Goal: Information Seeking & Learning: Get advice/opinions

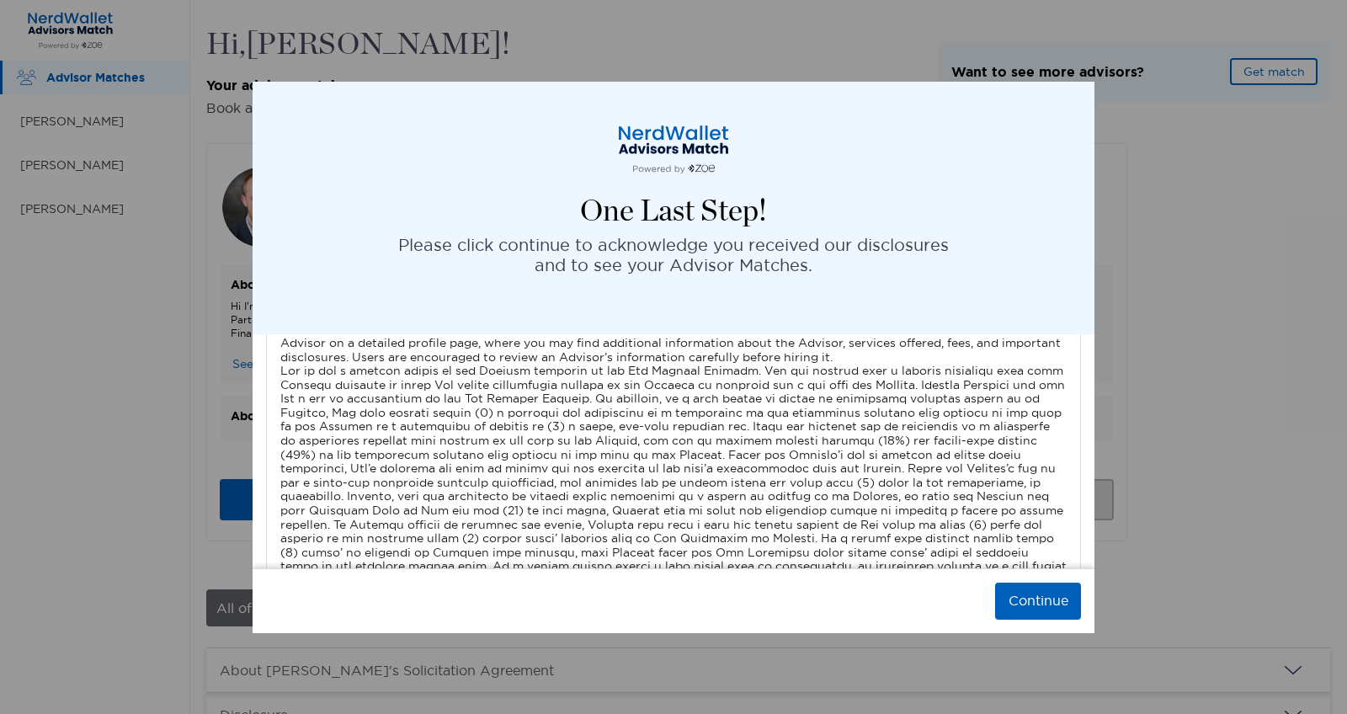
scroll to position [5401, 0]
click at [1021, 598] on button "Continue" at bounding box center [1038, 601] width 86 height 37
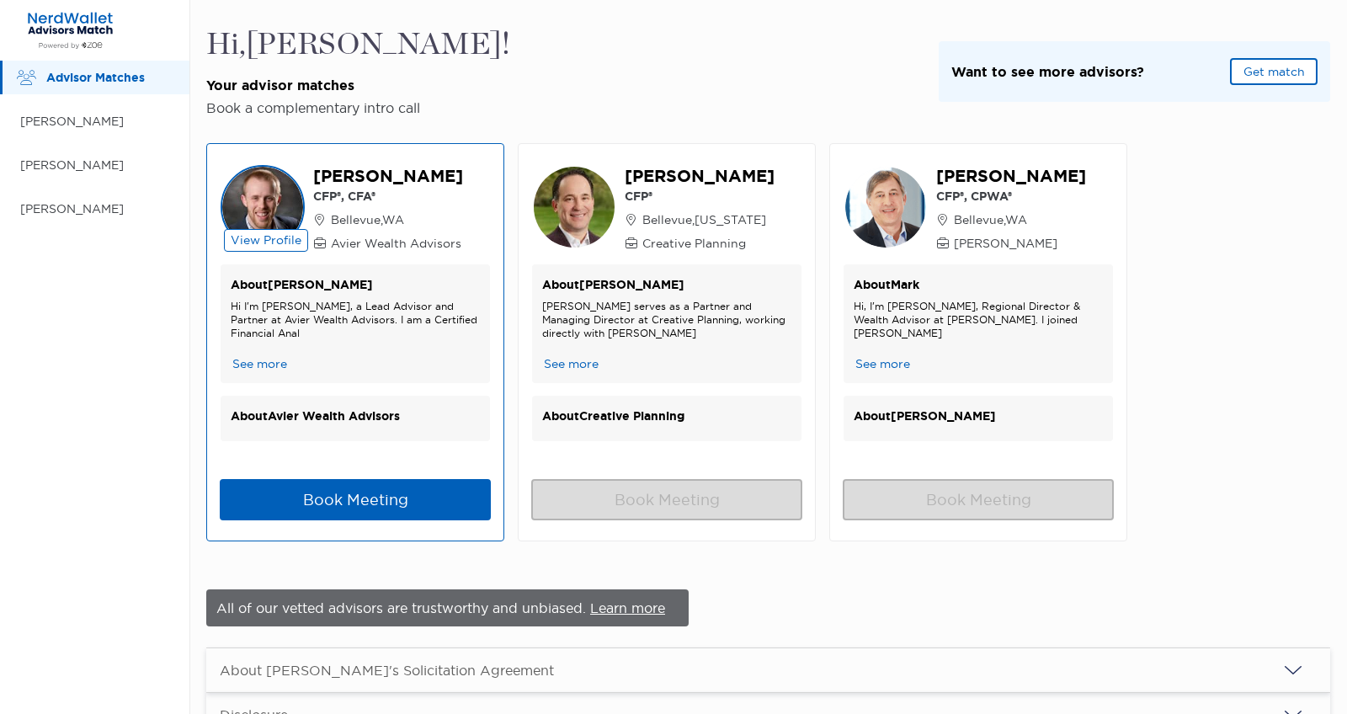
scroll to position [0, 0]
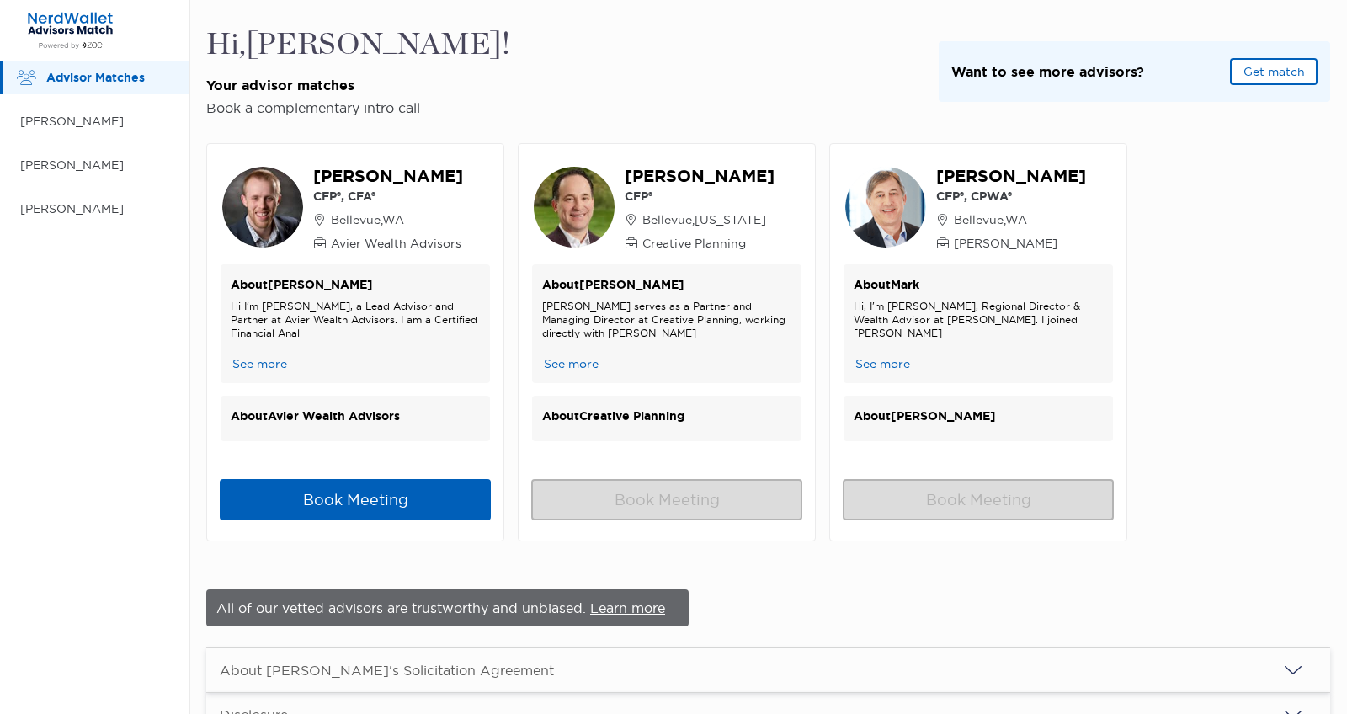
click at [1282, 69] on button "Get match" at bounding box center [1274, 71] width 88 height 27
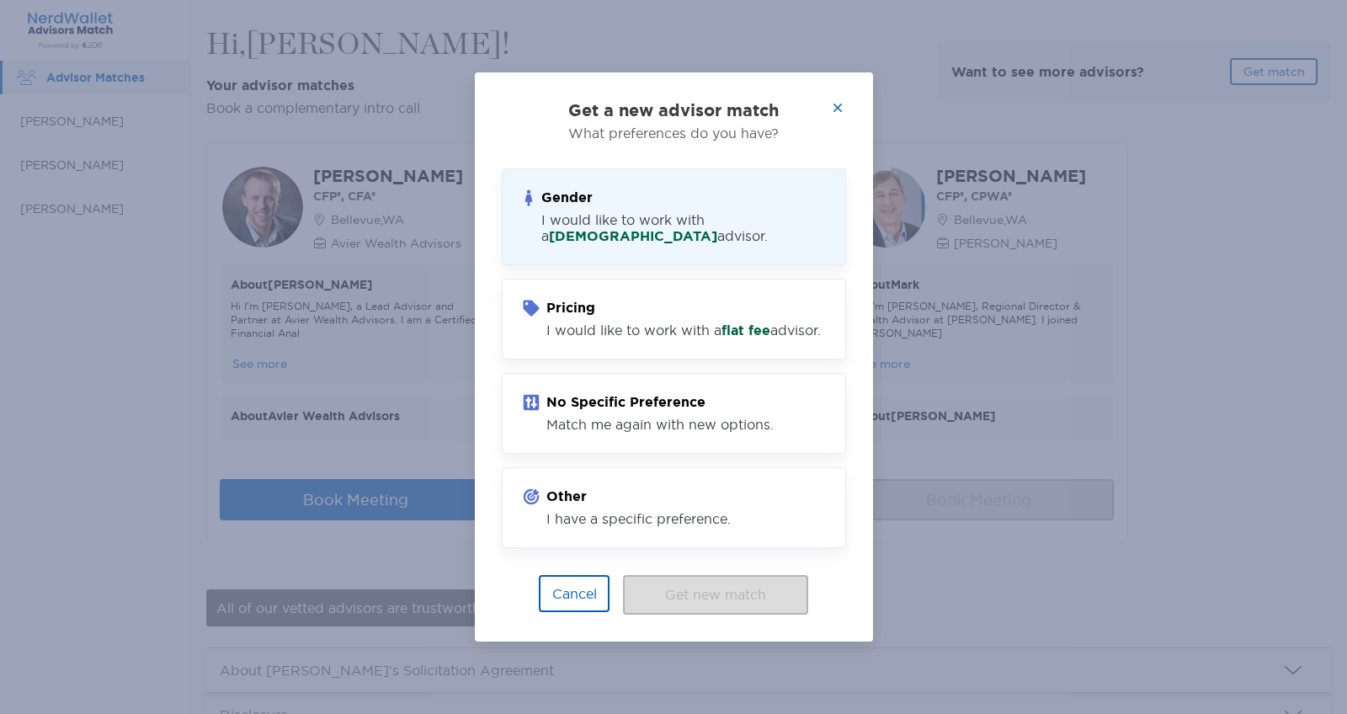
click at [637, 195] on h4 "Gender" at bounding box center [683, 197] width 284 height 16
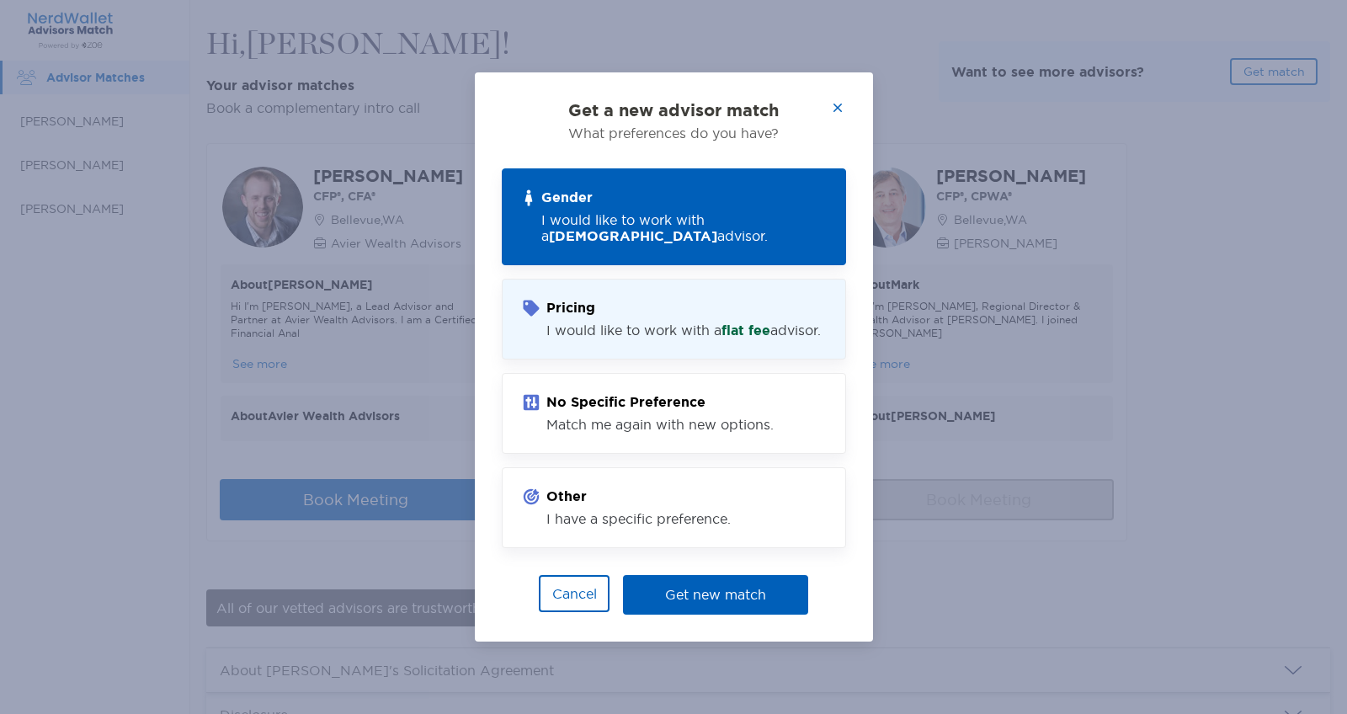
click at [622, 306] on h4 "Pricing" at bounding box center [683, 308] width 274 height 16
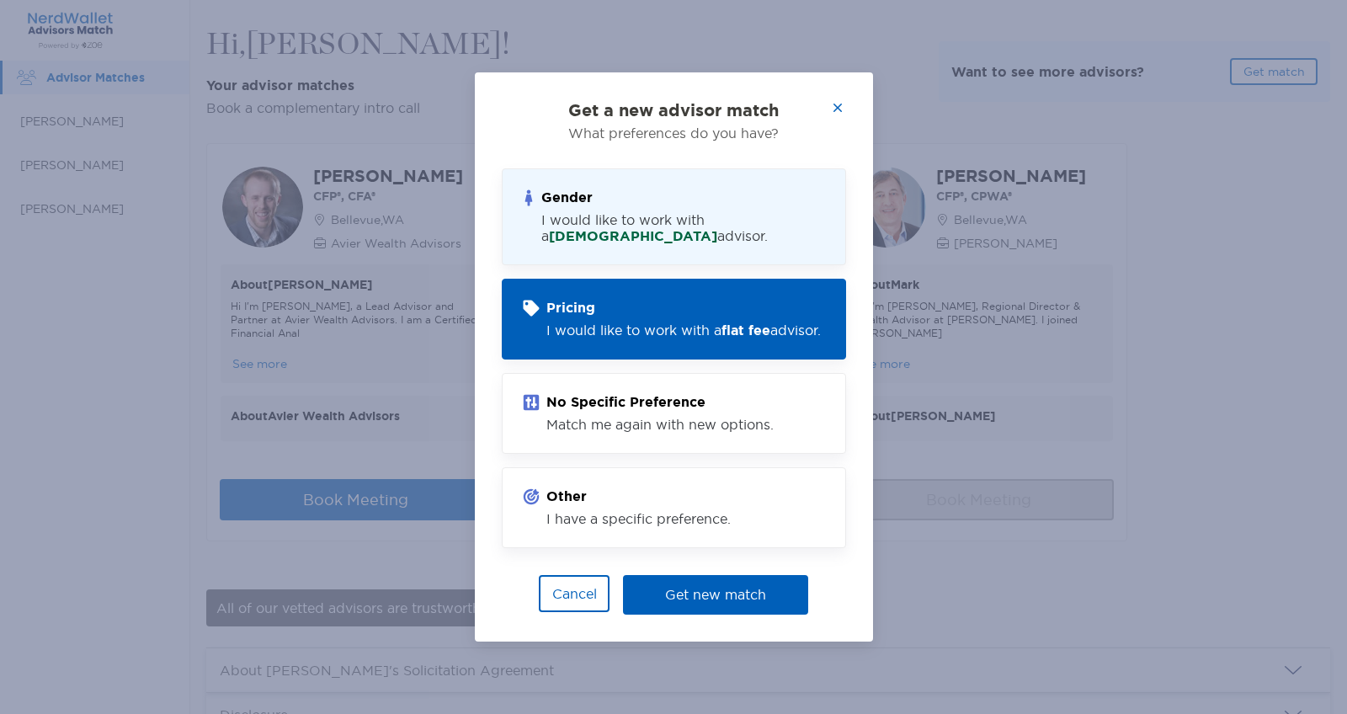
click at [636, 221] on div "I would like to work with a [DEMOGRAPHIC_DATA] advisor." at bounding box center [683, 228] width 284 height 32
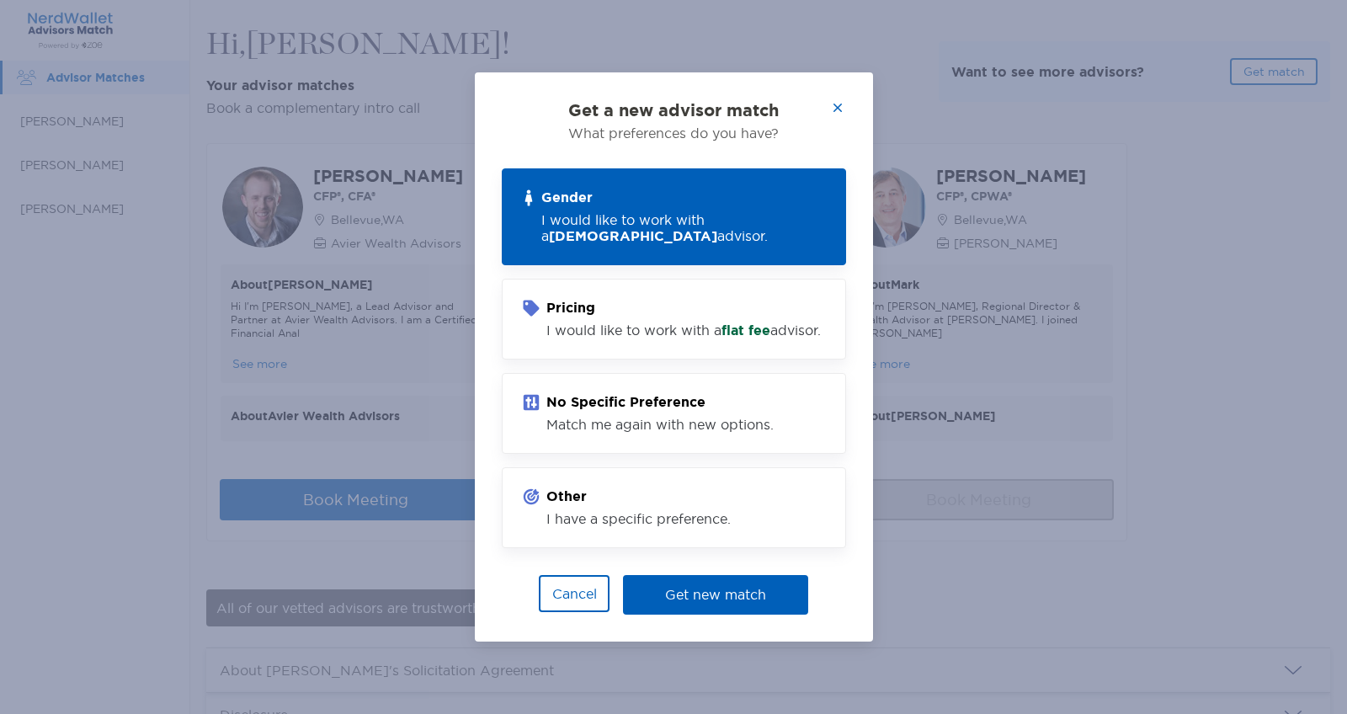
click at [720, 604] on button "Get new match" at bounding box center [715, 595] width 185 height 40
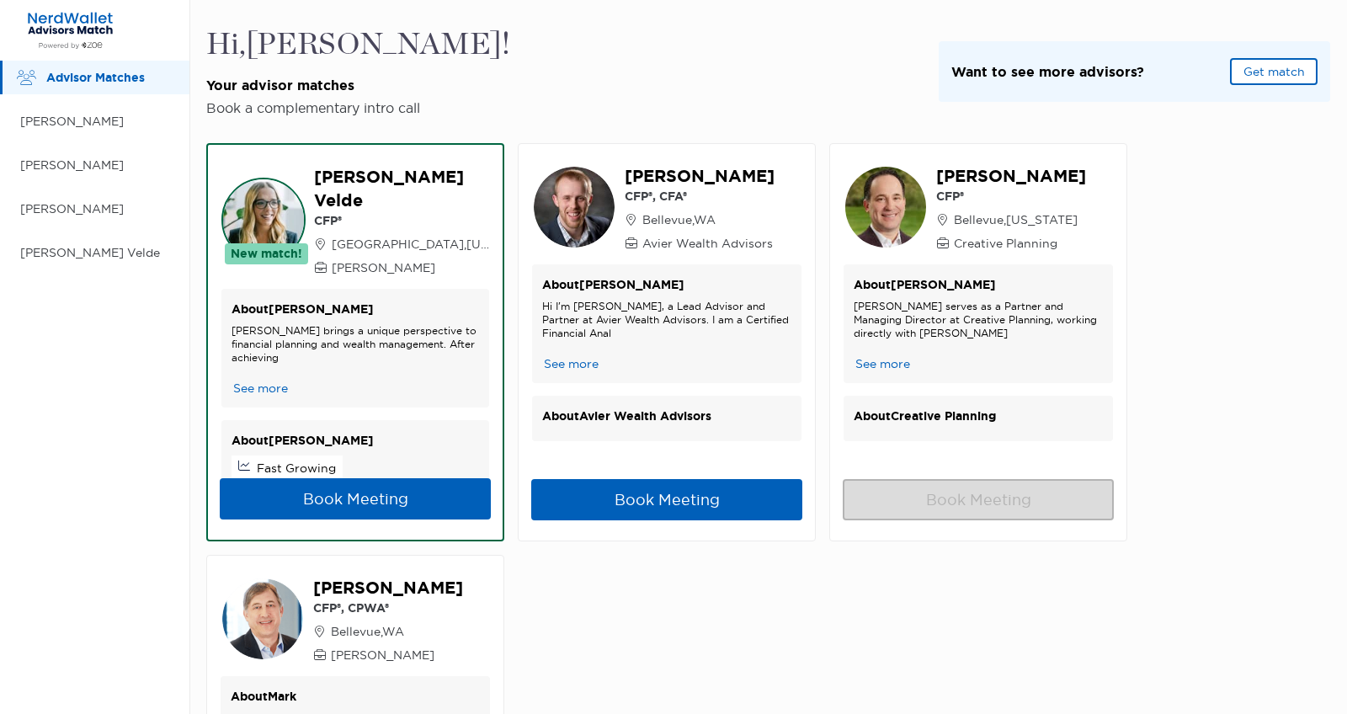
click at [1295, 65] on button "Get match" at bounding box center [1274, 71] width 88 height 27
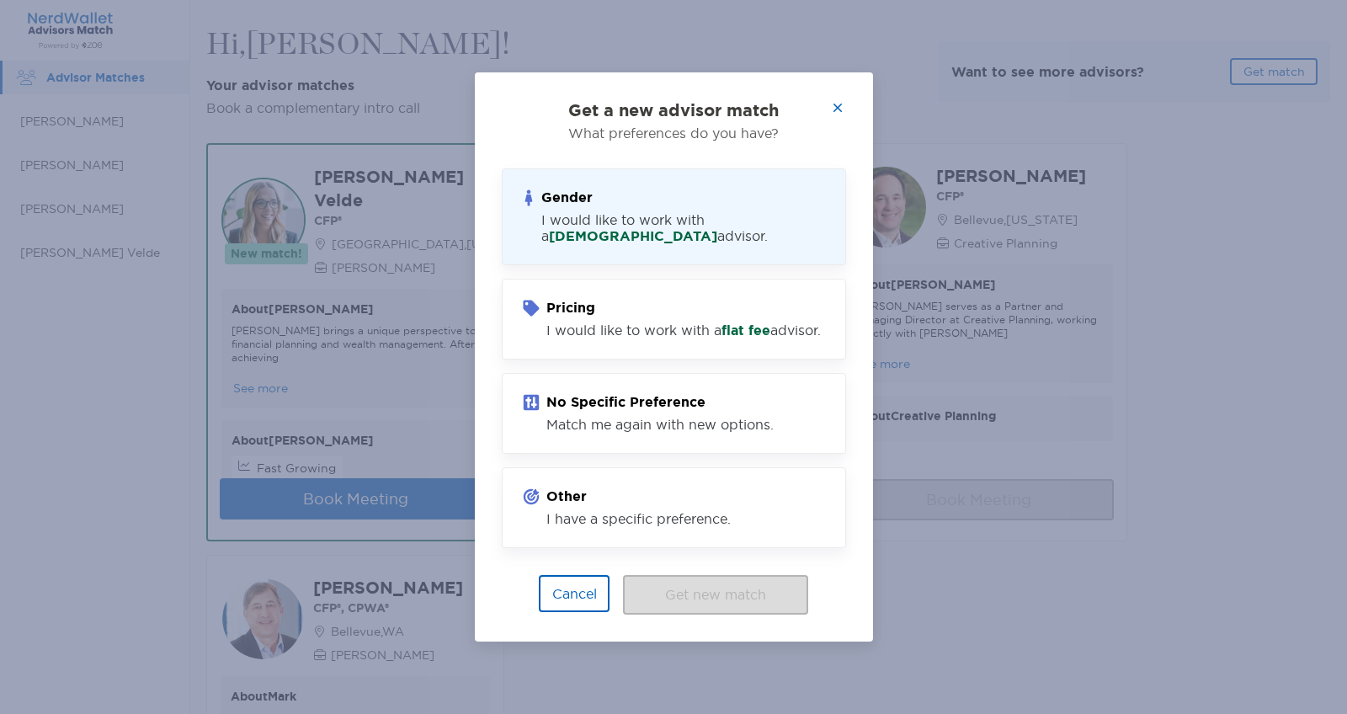
click at [720, 191] on h4 "Gender" at bounding box center [683, 197] width 284 height 16
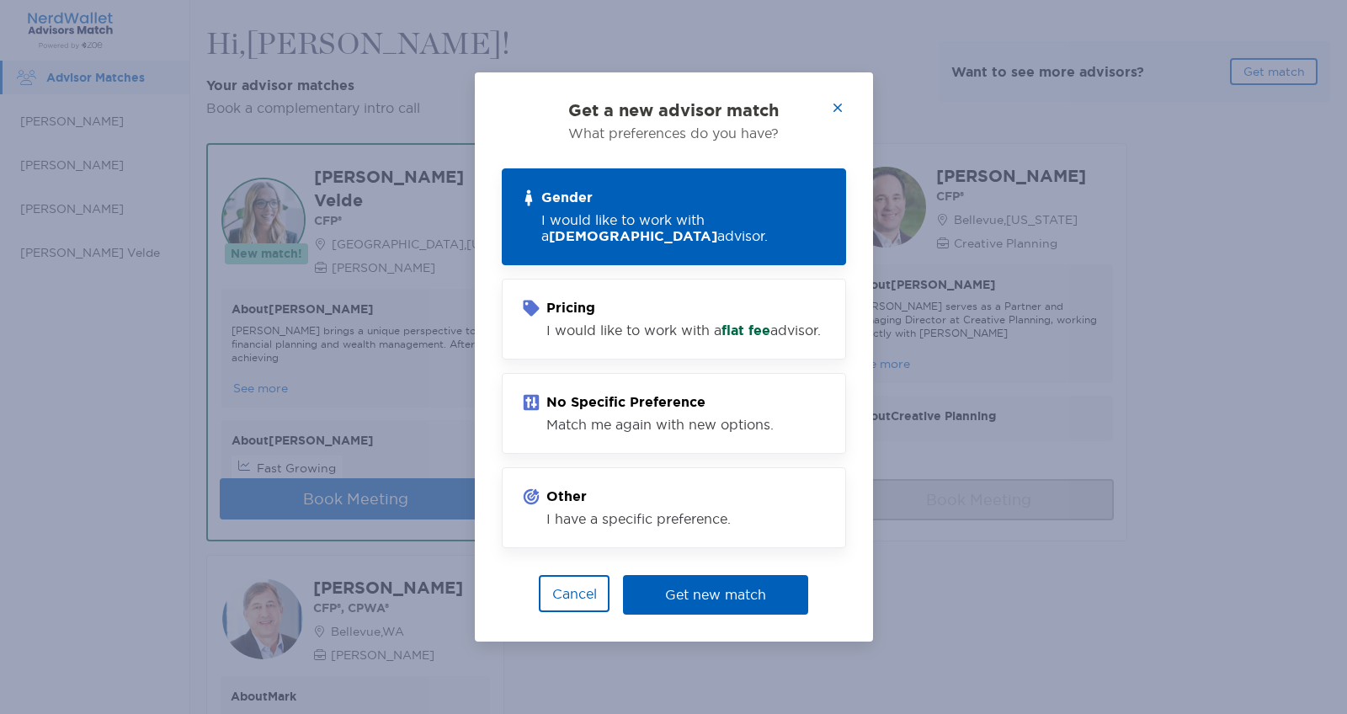
click at [676, 603] on button "Get new match" at bounding box center [715, 595] width 185 height 40
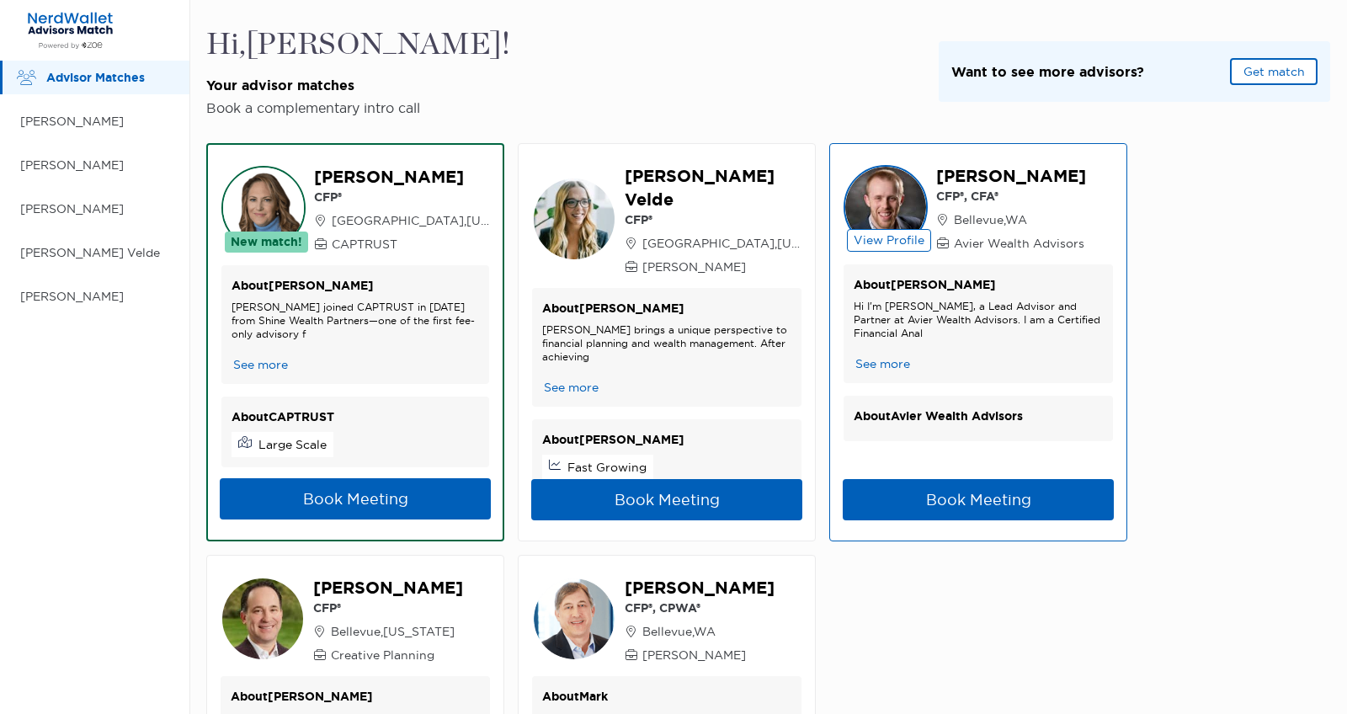
click at [906, 237] on button "View Profile" at bounding box center [889, 240] width 84 height 23
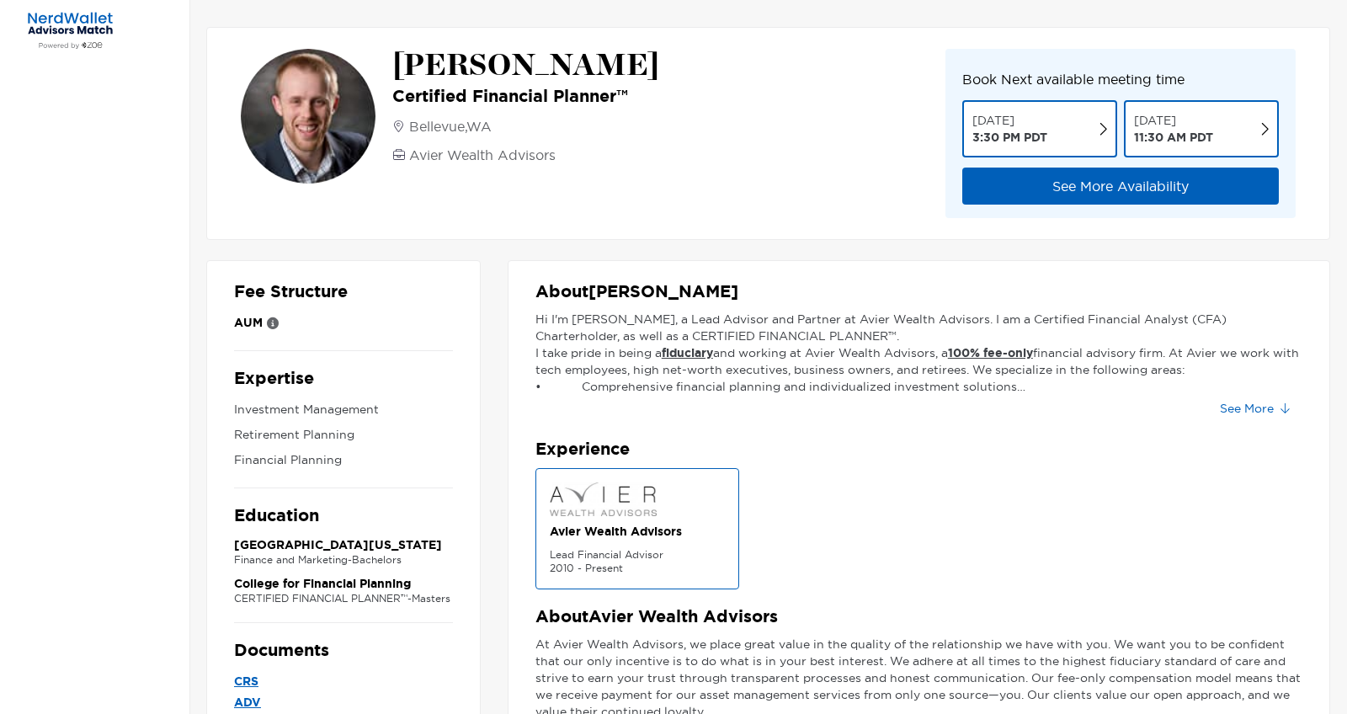
click at [898, 242] on div "[PERSON_NAME] Certified Financial Planner™ [GEOGRAPHIC_DATA] , [GEOGRAPHIC_DATA…" at bounding box center [768, 471] width 1158 height 942
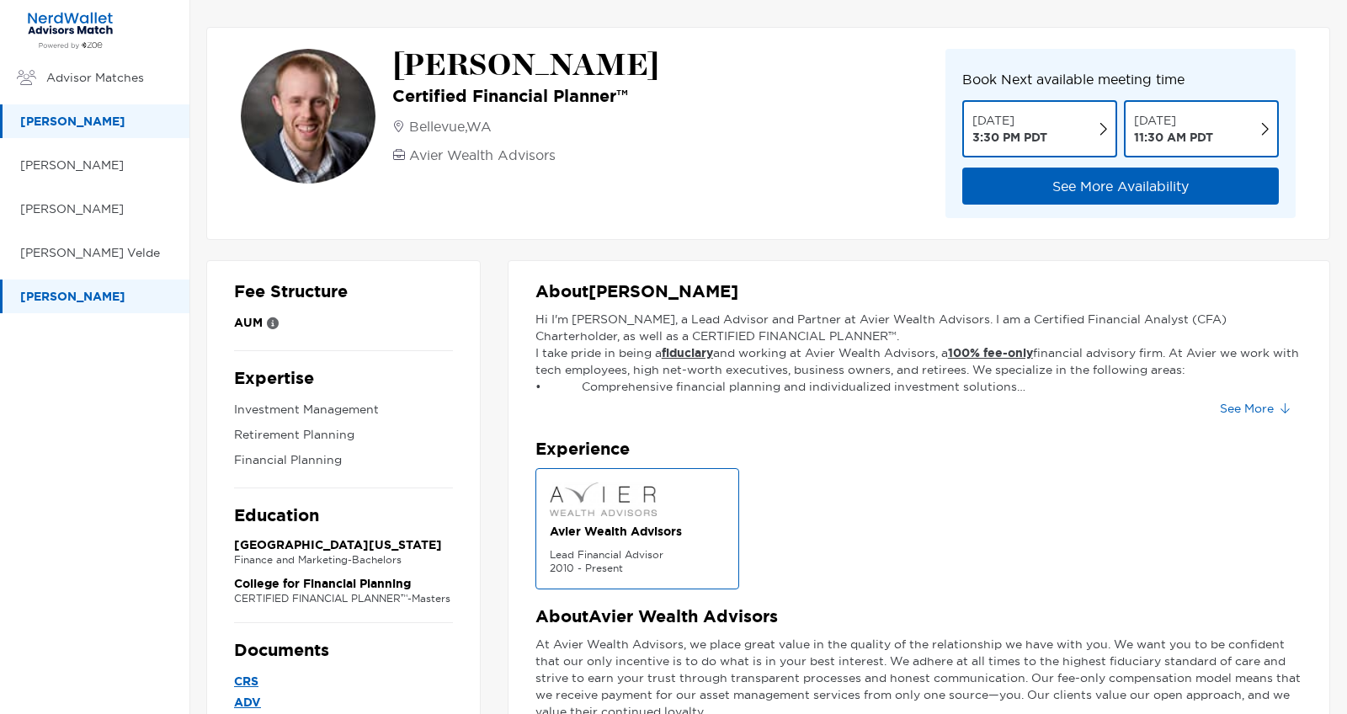
click at [77, 301] on p "[PERSON_NAME]" at bounding box center [96, 296] width 152 height 21
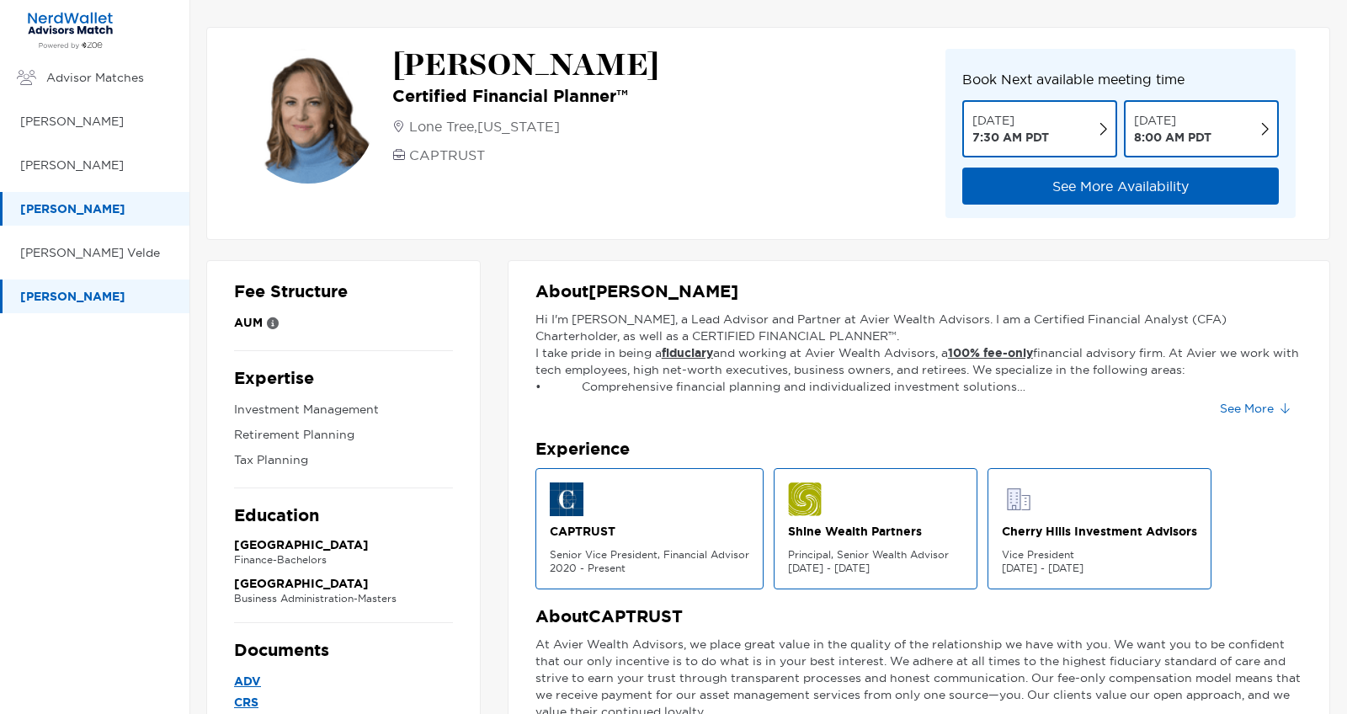
click at [77, 209] on p "[PERSON_NAME]" at bounding box center [96, 209] width 152 height 21
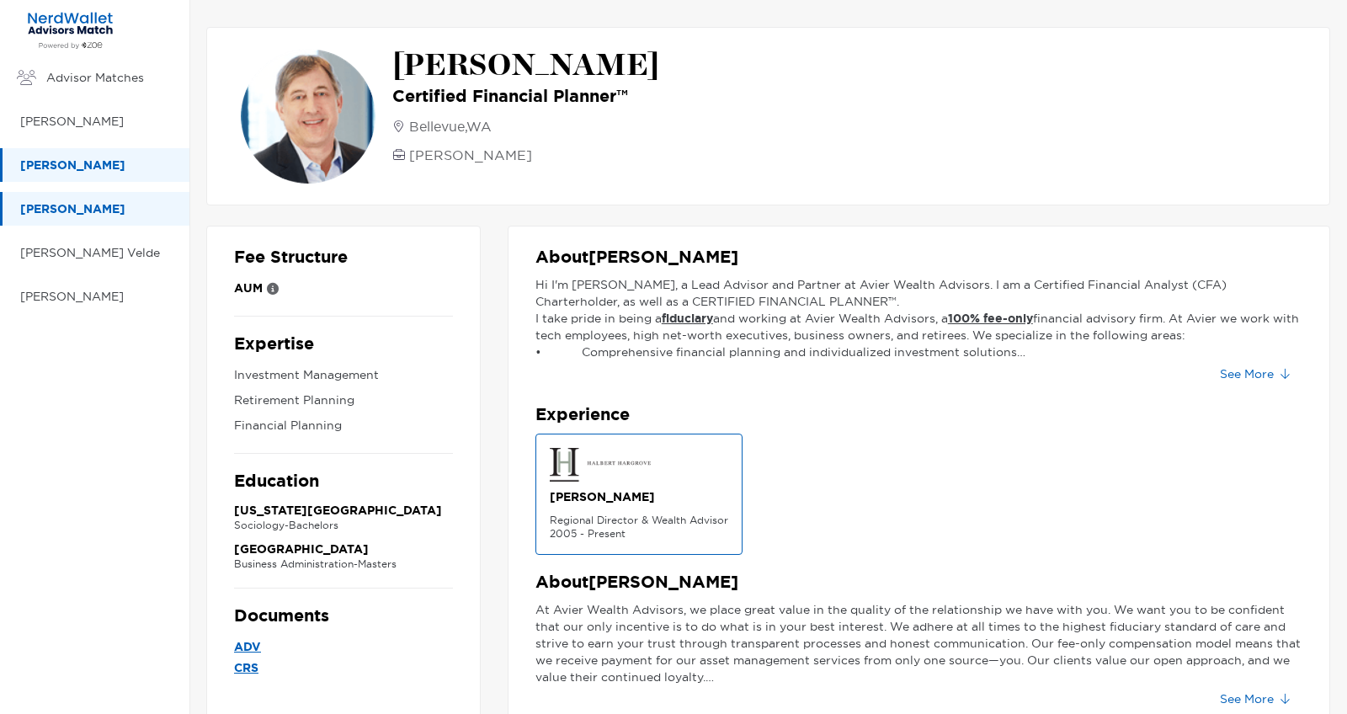
click at [115, 172] on p "[PERSON_NAME]" at bounding box center [96, 165] width 152 height 21
